Goal: Task Accomplishment & Management: Use online tool/utility

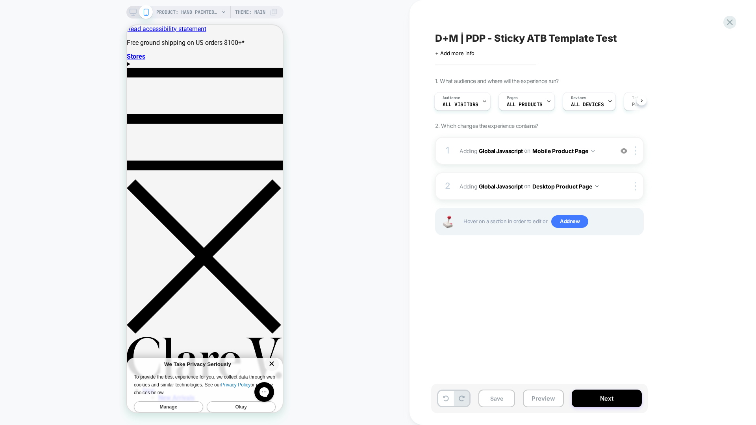
click at [273, 362] on icon "Dismiss cookie consent banner" at bounding box center [271, 363] width 7 height 7
click at [234, 402] on button "Okay" at bounding box center [241, 407] width 69 height 11
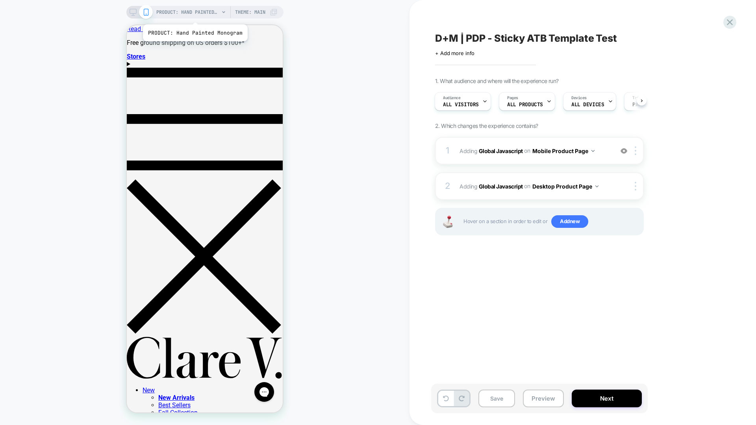
click at [194, 15] on span "PRODUCT: Hand Painted Monogram" at bounding box center [187, 12] width 63 height 13
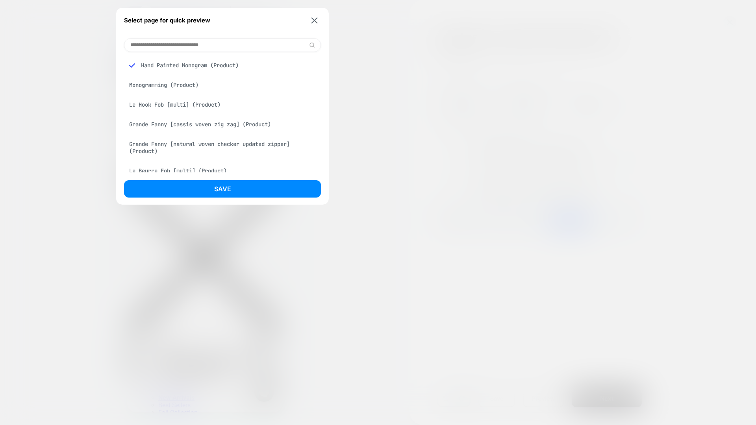
click at [205, 124] on div "Grande Fanny [cassis woven zig zag] (Product)" at bounding box center [222, 124] width 197 height 15
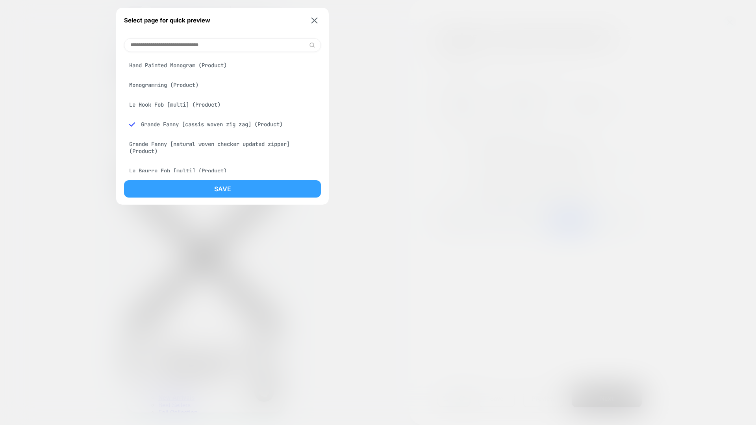
click at [228, 185] on button "Save" at bounding box center [222, 188] width 197 height 17
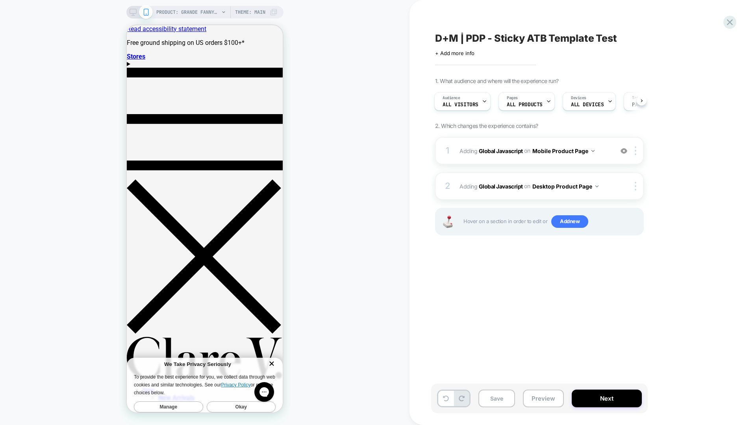
click at [247, 402] on button "Okay" at bounding box center [241, 407] width 69 height 11
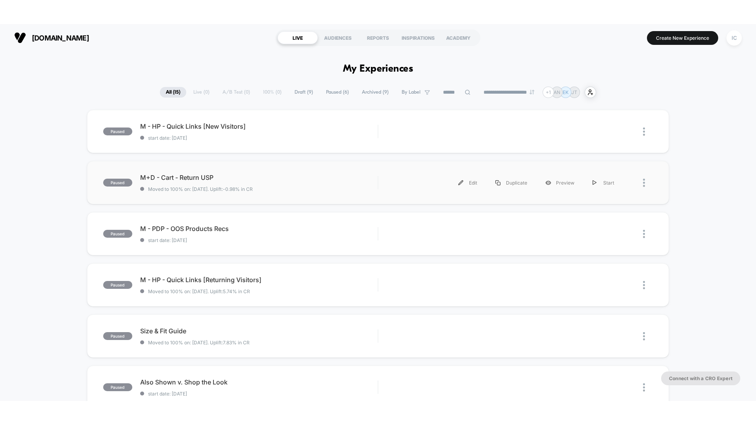
scroll to position [221, 0]
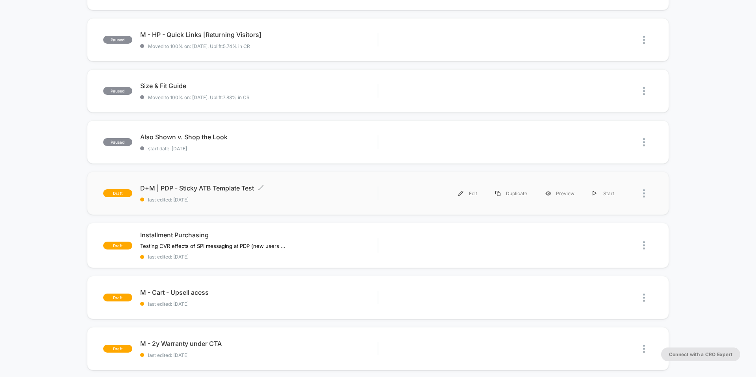
click at [208, 190] on span "D+M | PDP - Sticky ATB Template Test Click to edit experience details" at bounding box center [258, 188] width 237 height 8
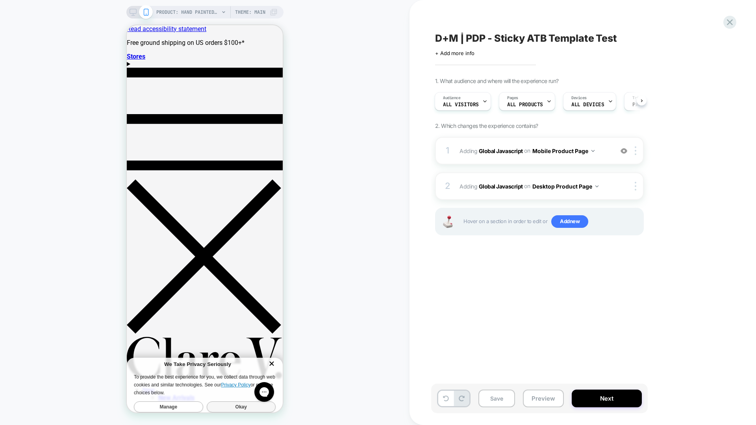
click at [256, 402] on button "Okay" at bounding box center [241, 407] width 69 height 11
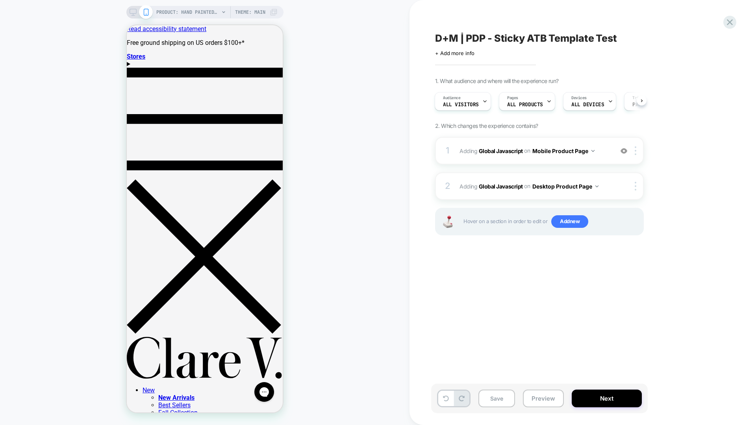
click at [494, 37] on span "D+M | PDP - Sticky ATB Template Test" at bounding box center [526, 38] width 182 height 12
click at [470, 41] on textarea "**********" at bounding box center [561, 38] width 252 height 12
click at [455, 39] on textarea "**********" at bounding box center [561, 38] width 252 height 12
click at [444, 39] on textarea "**********" at bounding box center [561, 38] width 252 height 12
drag, startPoint x: 496, startPoint y: 40, endPoint x: 429, endPoint y: 41, distance: 67.8
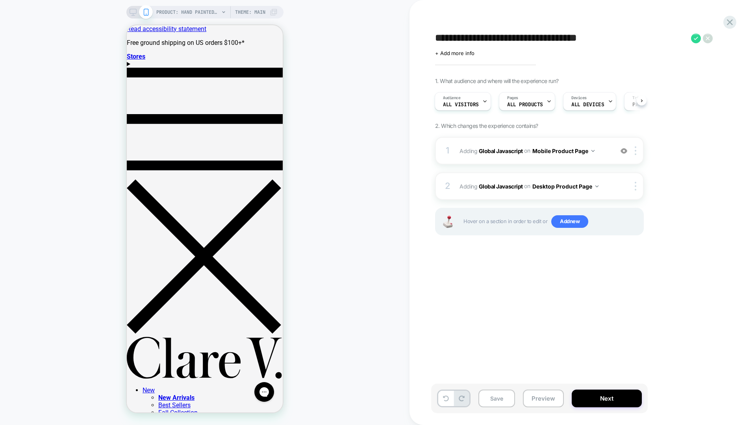
click at [429, 41] on div "**********" at bounding box center [583, 212] width 347 height 425
click at [491, 39] on textarea "**********" at bounding box center [520, 38] width 170 height 12
click at [509, 40] on textarea "**********" at bounding box center [520, 38] width 170 height 12
click at [494, 39] on textarea "**********" at bounding box center [527, 38] width 184 height 12
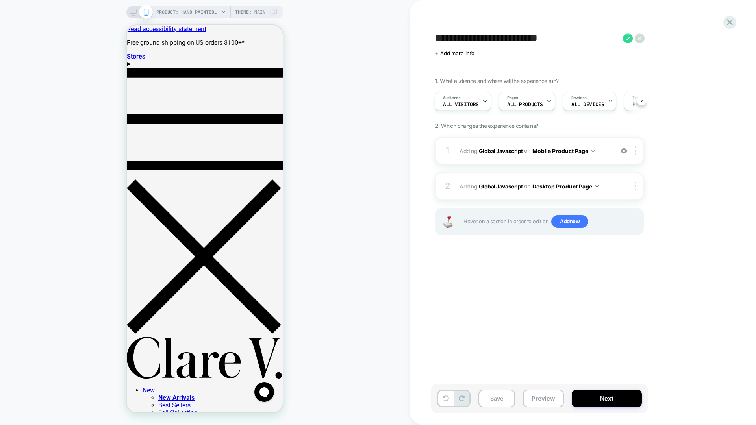
click at [571, 43] on textarea "**********" at bounding box center [527, 38] width 184 height 12
click at [512, 39] on textarea "**********" at bounding box center [527, 38] width 184 height 12
type textarea "**********"
click at [647, 40] on icon at bounding box center [649, 38] width 10 height 10
click at [585, 105] on span "ALL DEVICES" at bounding box center [587, 105] width 33 height 6
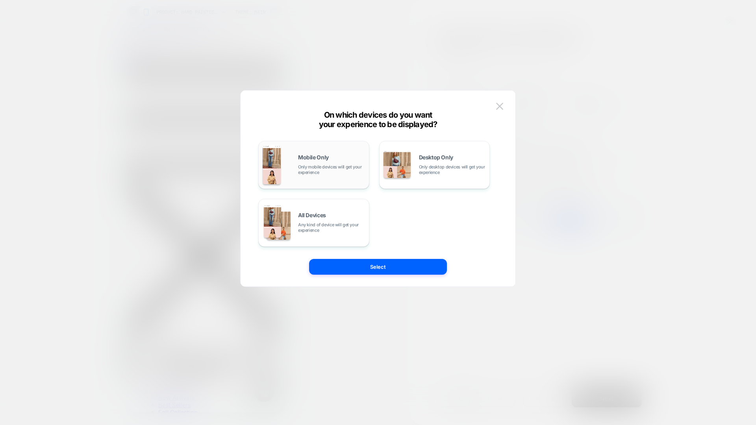
click at [311, 169] on span "Only mobile devices will get your experience" at bounding box center [331, 169] width 67 height 11
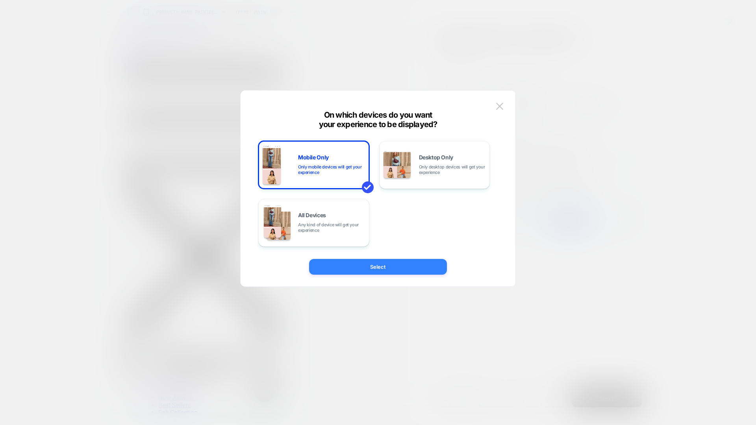
click at [389, 263] on button "Select" at bounding box center [378, 267] width 138 height 16
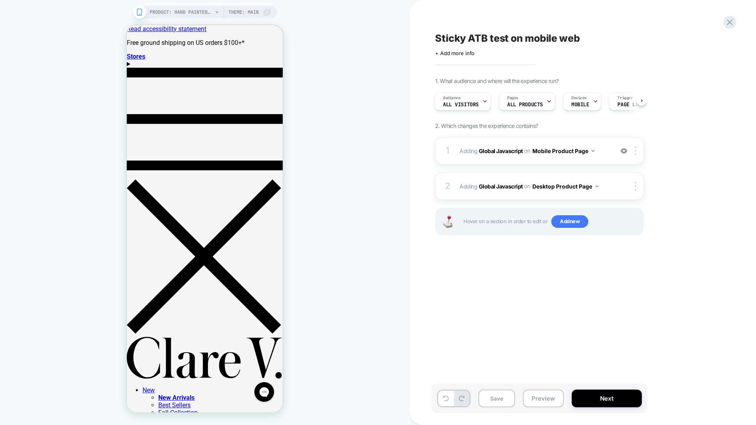
scroll to position [0, 42]
click at [598, 104] on span "Page Load" at bounding box center [589, 105] width 27 height 6
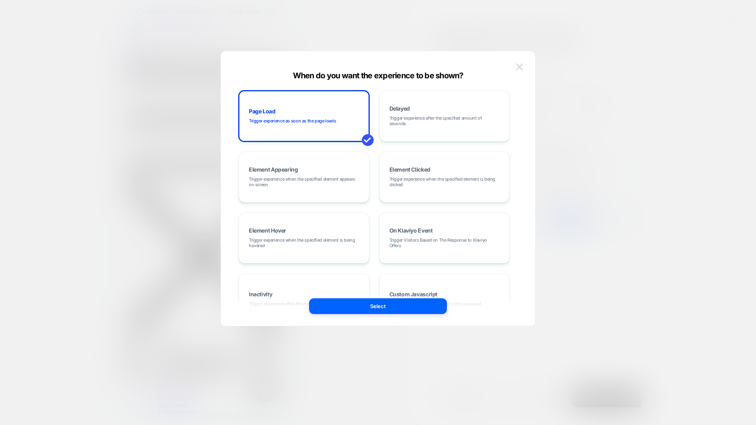
click at [522, 66] on img at bounding box center [519, 66] width 7 height 7
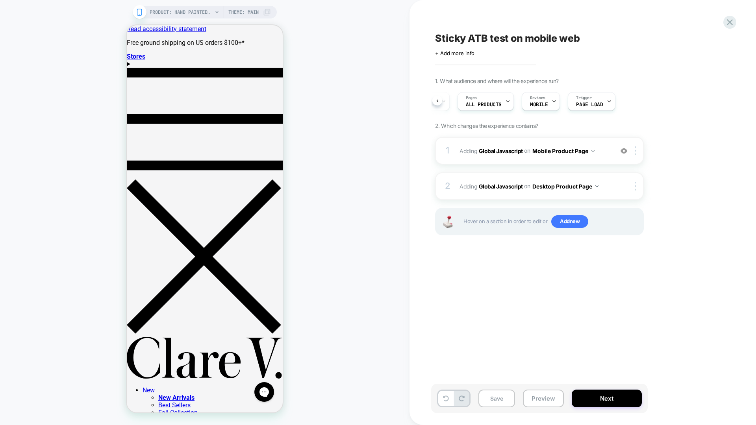
click at [619, 255] on div "1 Adding Global Javascript on Mobile Product Page Add Before Add After Copy to …" at bounding box center [539, 196] width 209 height 118
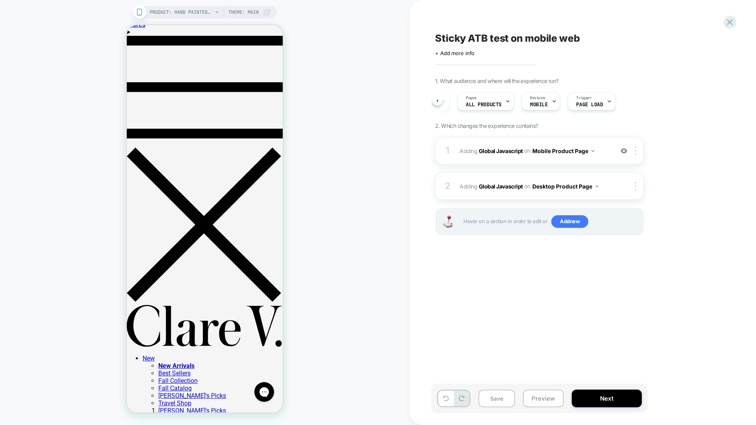
scroll to position [0, 0]
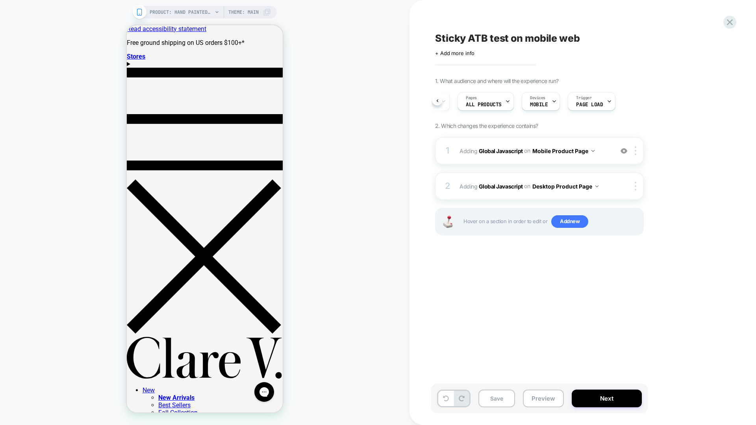
click at [699, 158] on div "1. What audience and where will the experience run? Audience All Visitors Pages…" at bounding box center [579, 167] width 288 height 178
click at [623, 151] on img at bounding box center [624, 151] width 7 height 7
click at [623, 152] on img at bounding box center [624, 151] width 7 height 7
click at [577, 152] on button "Mobile Product Page" at bounding box center [563, 150] width 62 height 11
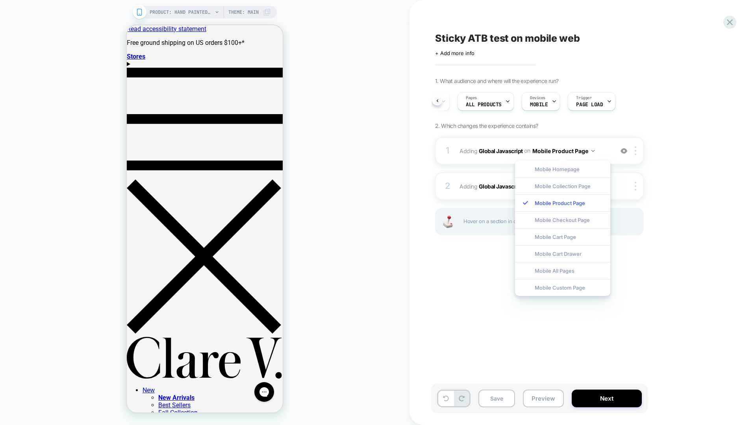
click at [696, 155] on div "1. What audience and where will the experience run? Audience All Visitors Pages…" at bounding box center [579, 167] width 288 height 178
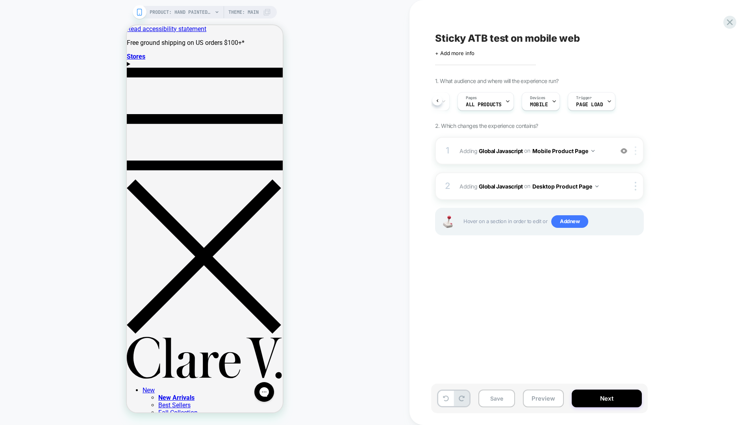
click at [637, 152] on div at bounding box center [637, 151] width 13 height 9
click at [553, 398] on button "Preview" at bounding box center [543, 399] width 41 height 18
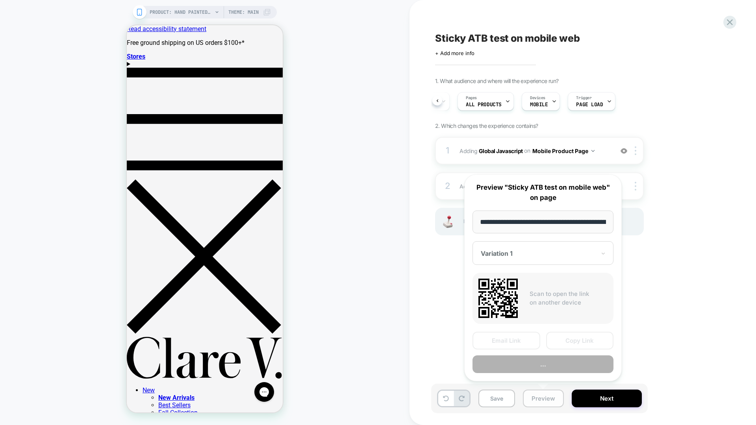
scroll to position [0, 120]
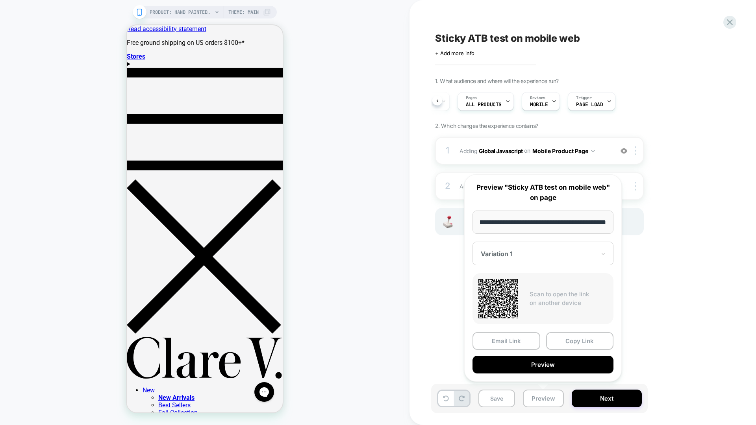
click at [562, 258] on div "Variation 1" at bounding box center [538, 253] width 117 height 9
click at [581, 345] on button "Copy Link" at bounding box center [580, 341] width 68 height 18
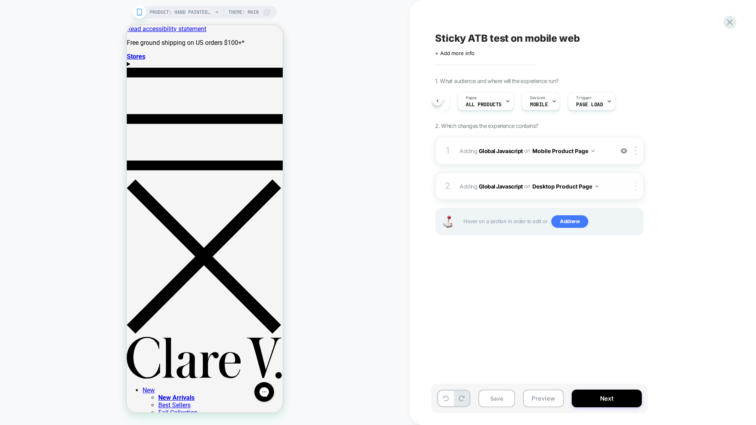
click at [632, 188] on div at bounding box center [637, 186] width 13 height 9
click at [633, 188] on div at bounding box center [637, 186] width 13 height 9
click at [636, 187] on img at bounding box center [636, 186] width 2 height 9
click at [612, 300] on div "Sticky ATB test on mobile web Click to edit experience details + Add more info …" at bounding box center [578, 213] width 295 height 410
click at [625, 393] on button "Next" at bounding box center [607, 399] width 70 height 18
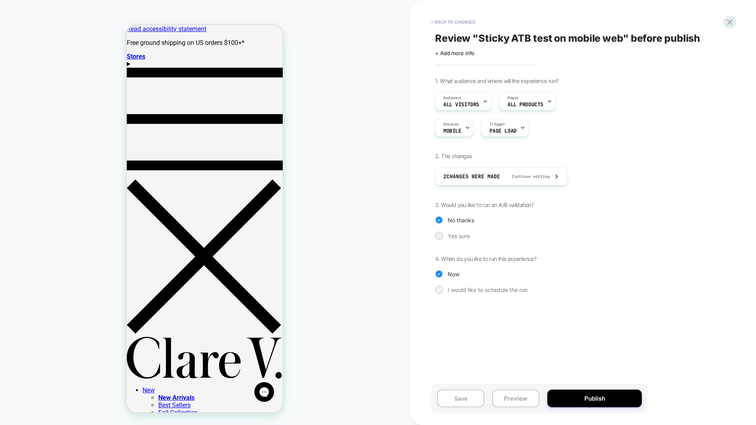
drag, startPoint x: 508, startPoint y: 205, endPoint x: 531, endPoint y: 205, distance: 23.2
click at [531, 205] on span "3. Would you like to run an A/B validation?" at bounding box center [484, 205] width 98 height 7
click at [466, 237] on span "Yes sure" at bounding box center [459, 236] width 22 height 7
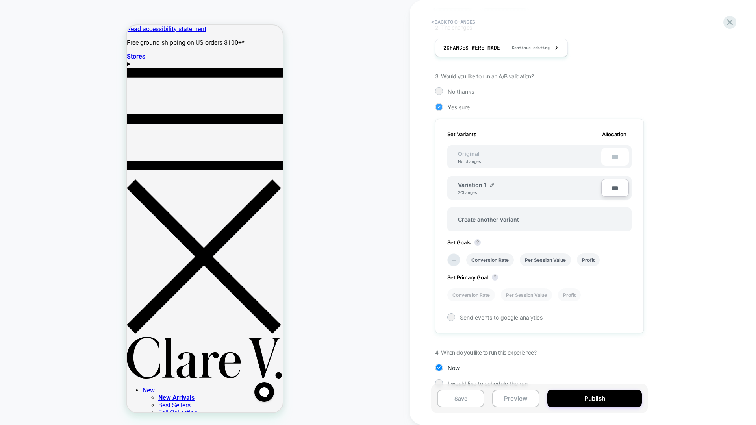
scroll to position [142, 0]
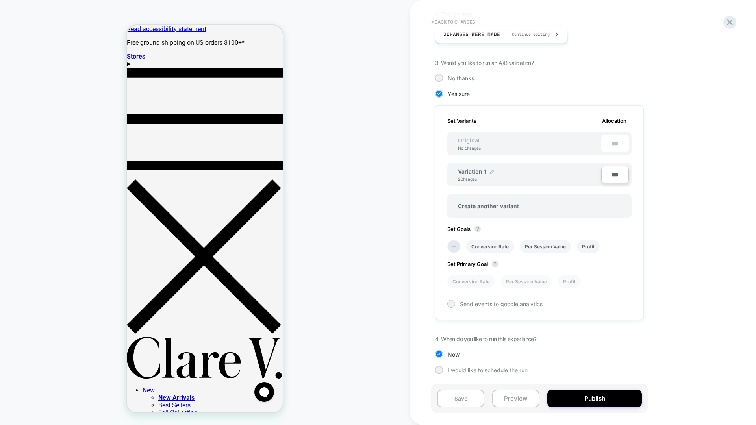
click at [492, 173] on img at bounding box center [492, 172] width 4 height 4
click at [487, 176] on input "**********" at bounding box center [486, 175] width 57 height 15
type input "**********"
click at [538, 180] on button "Save" at bounding box center [544, 176] width 26 height 12
click at [451, 249] on icon at bounding box center [454, 247] width 8 height 8
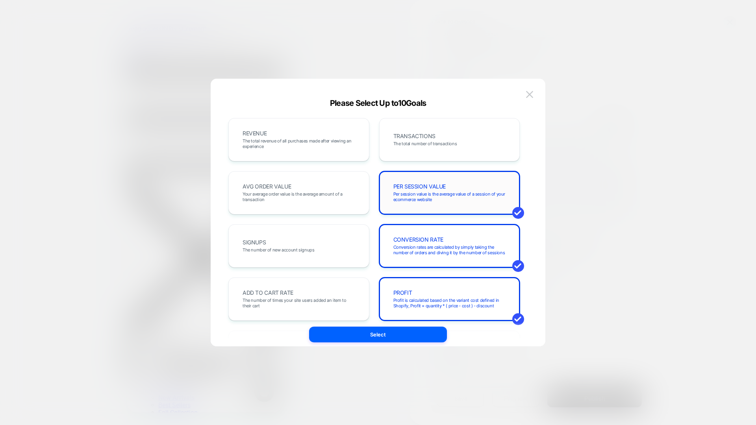
click at [427, 199] on span "Per session value is the average value of a session of your ecommerce website" at bounding box center [449, 196] width 113 height 11
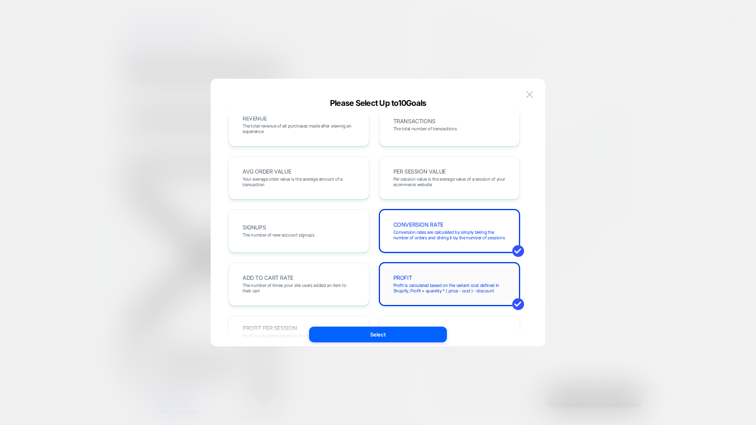
scroll to position [16, 0]
click at [431, 285] on span "Profit is calculated based on the variant cost defined in Shopify, Profit = qua…" at bounding box center [449, 287] width 113 height 11
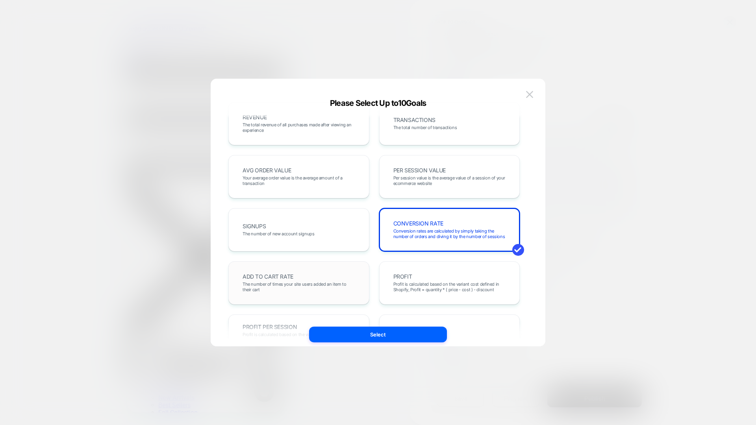
click at [318, 286] on span "The number of times your site users added an item to their cart" at bounding box center [299, 287] width 113 height 11
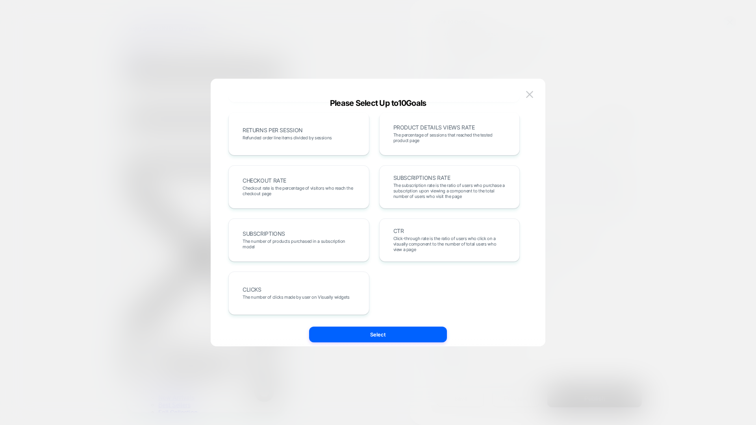
scroll to position [0, 0]
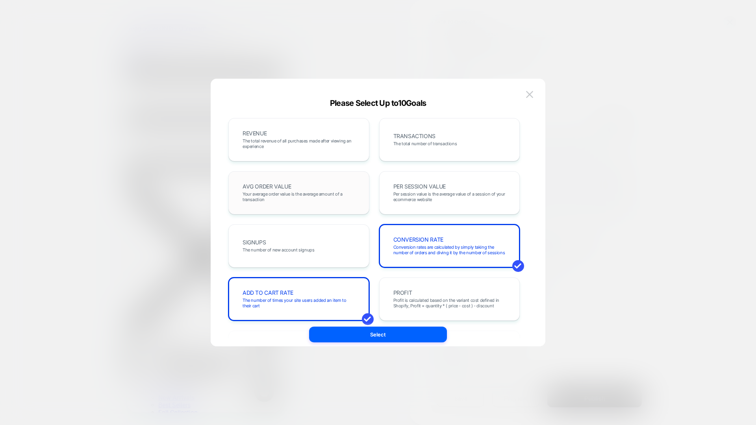
click at [317, 197] on span "Your average order value is the average amount of a transaction" at bounding box center [299, 196] width 113 height 11
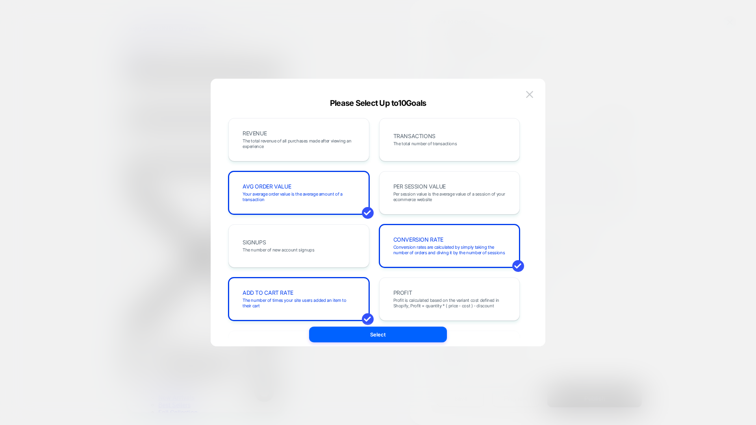
click at [344, 128] on div "REVENUE The total revenue of all purchases made after viewing an experience" at bounding box center [299, 139] width 124 height 27
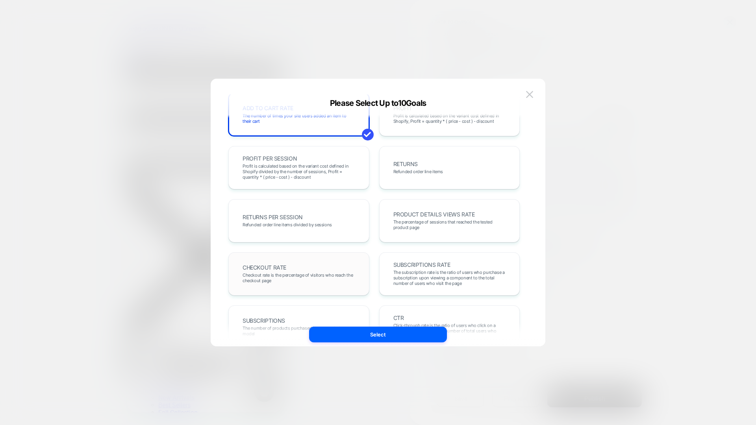
scroll to position [187, 0]
click at [317, 286] on div "CHECKOUT RATE Checkout rate is the percentage of visitors who reach the checkou…" at bounding box center [298, 271] width 141 height 43
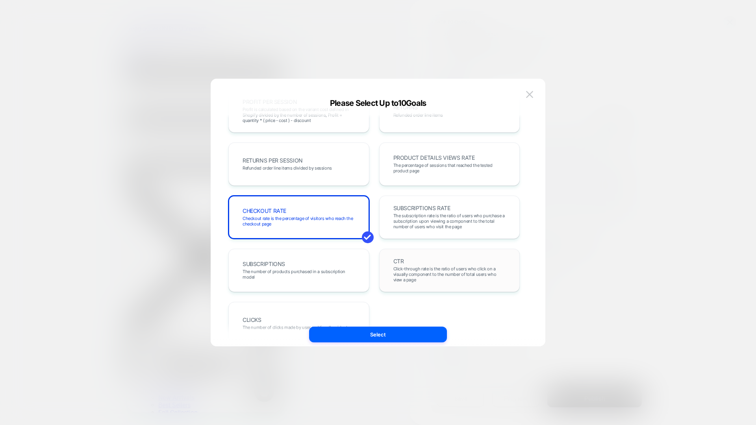
click at [416, 273] on span "Click-through rate is the ratio of users who click on a visually component to t…" at bounding box center [449, 274] width 113 height 17
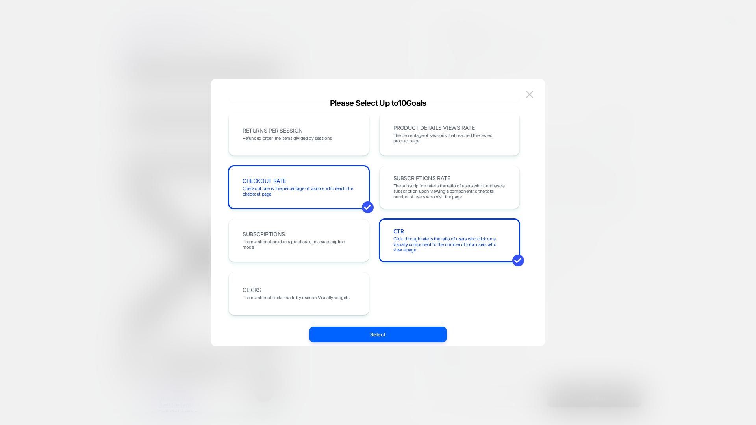
scroll to position [272, 0]
click at [368, 330] on button "Select" at bounding box center [378, 335] width 138 height 16
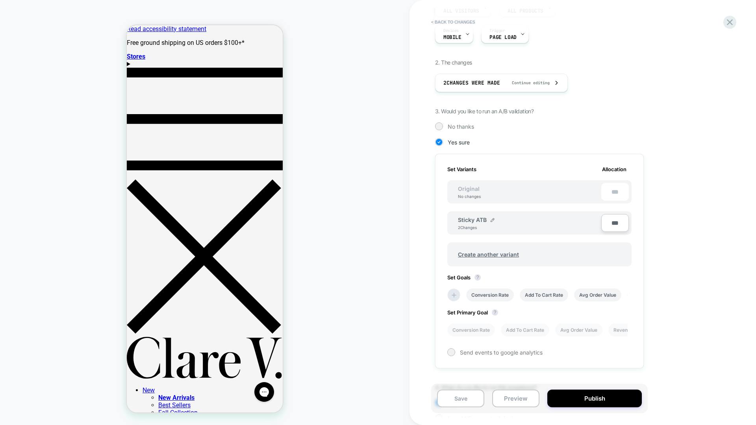
scroll to position [97, 0]
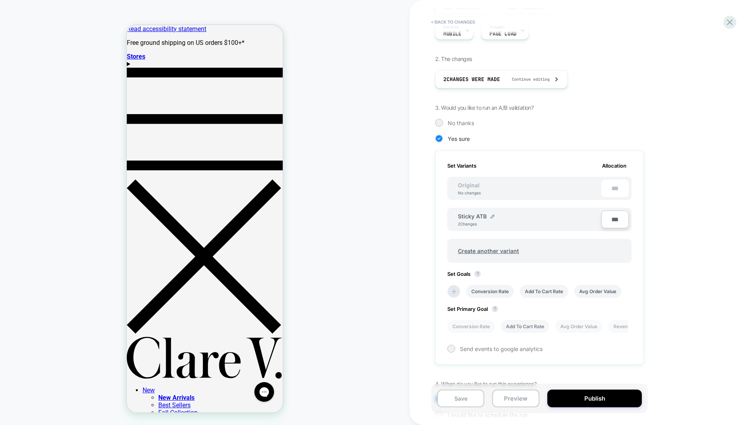
click at [538, 327] on li "Add To Cart Rate" at bounding box center [525, 326] width 48 height 13
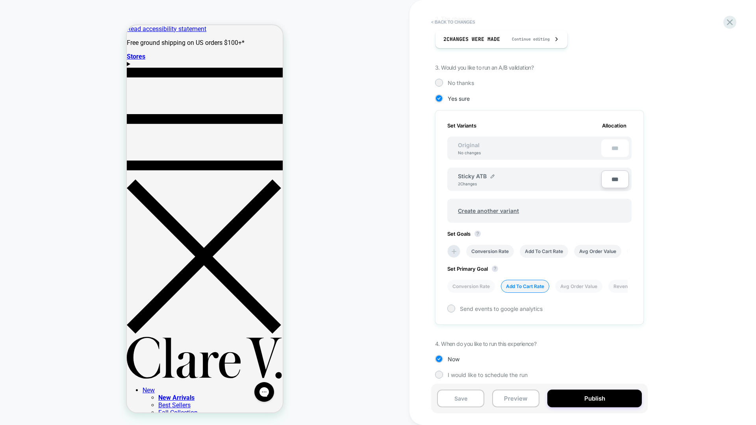
scroll to position [142, 0]
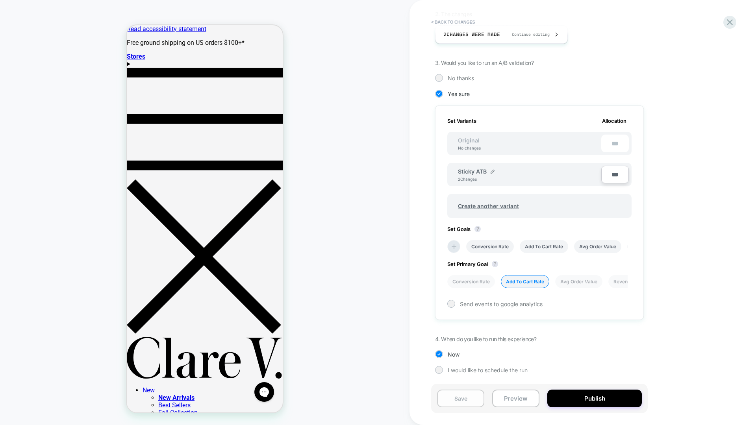
click at [465, 397] on button "Save" at bounding box center [460, 399] width 47 height 18
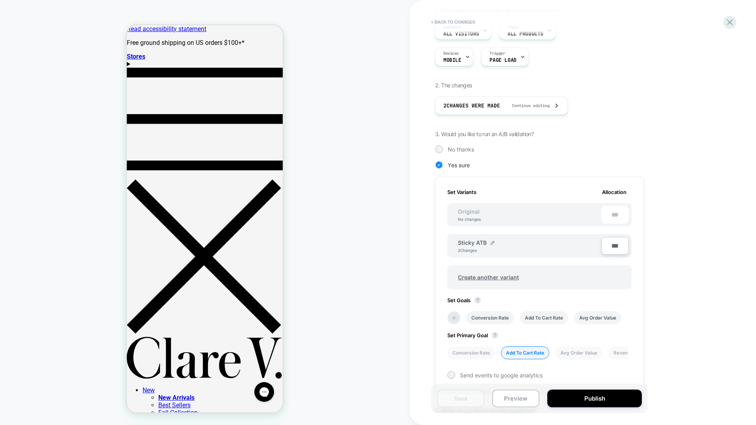
scroll to position [0, 0]
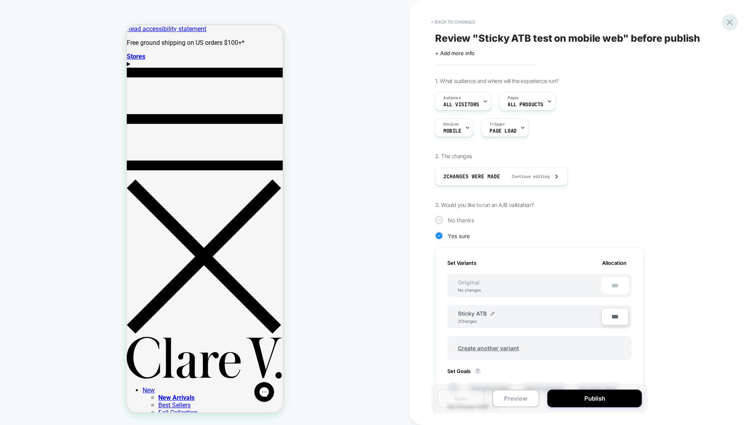
click at [725, 21] on icon at bounding box center [730, 22] width 11 height 11
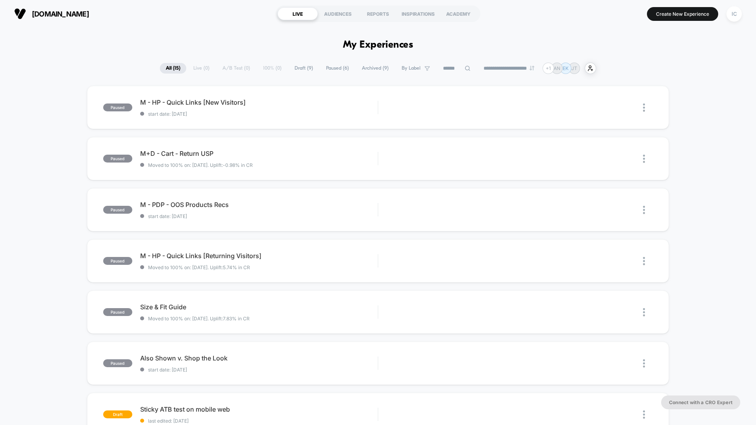
click at [706, 202] on div "paused M - HP - Quick Links [New Visitors] start date: 10/25/2024 Edit Duplicat…" at bounding box center [378, 410] width 756 height 648
